Goal: Navigation & Orientation: Understand site structure

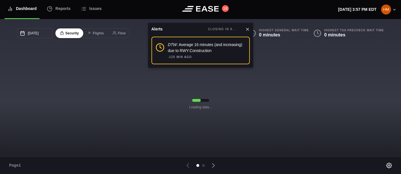
click at [248, 29] on icon at bounding box center [248, 29] width 2 height 2
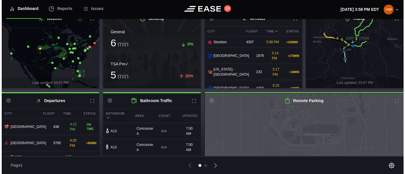
scroll to position [160, 0]
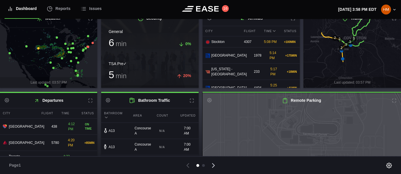
click at [212, 166] on icon at bounding box center [214, 166] width 8 height 8
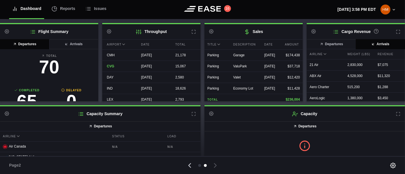
click at [188, 164] on icon at bounding box center [190, 166] width 8 height 8
